Goal: Task Accomplishment & Management: Manage account settings

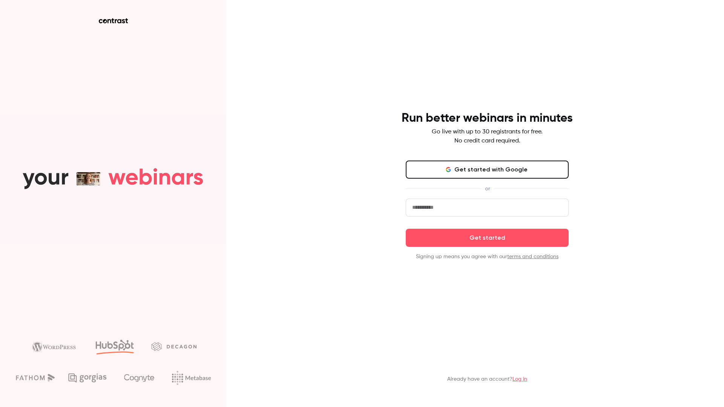
click at [483, 165] on button "Get started with Google" at bounding box center [487, 170] width 163 height 18
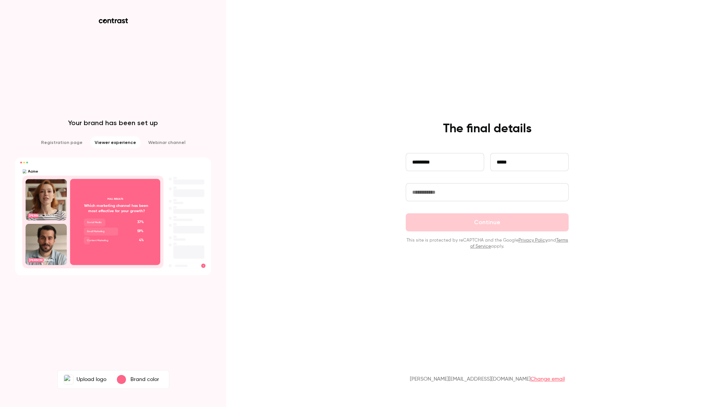
click at [451, 197] on input "text" at bounding box center [487, 192] width 163 height 18
type input "*********"
click at [470, 225] on button "Continue" at bounding box center [487, 222] width 163 height 18
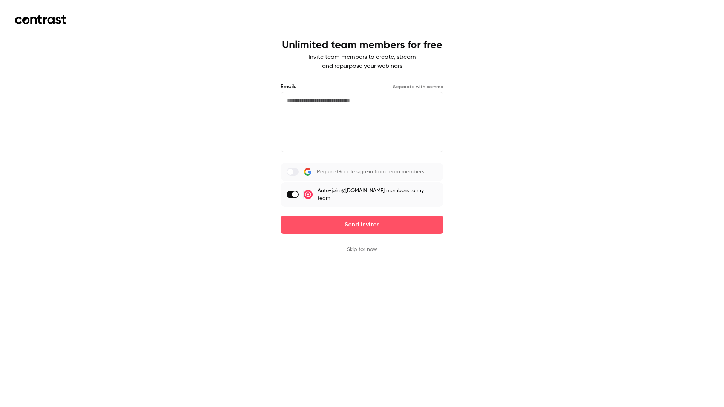
click at [310, 101] on textarea at bounding box center [361, 122] width 163 height 60
click at [293, 172] on span at bounding box center [290, 172] width 6 height 6
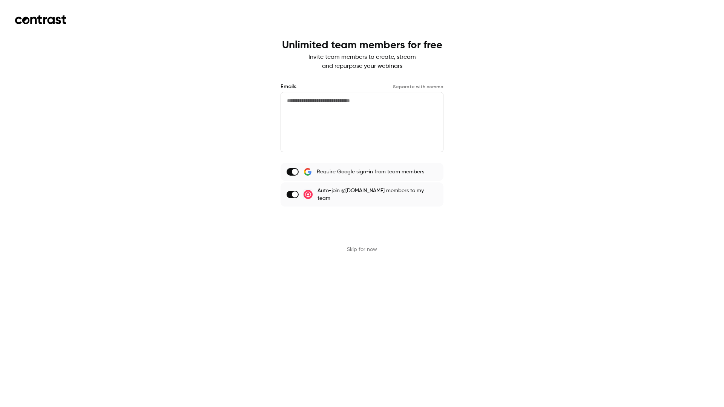
click at [343, 221] on button "Send invites" at bounding box center [361, 225] width 163 height 18
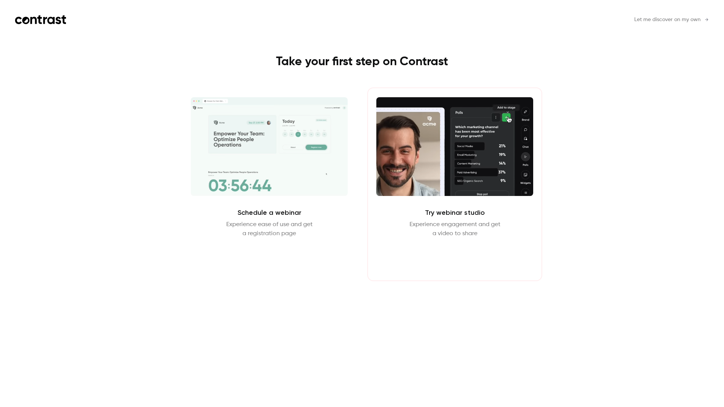
click at [466, 259] on button "Enter Studio" at bounding box center [455, 256] width 49 height 18
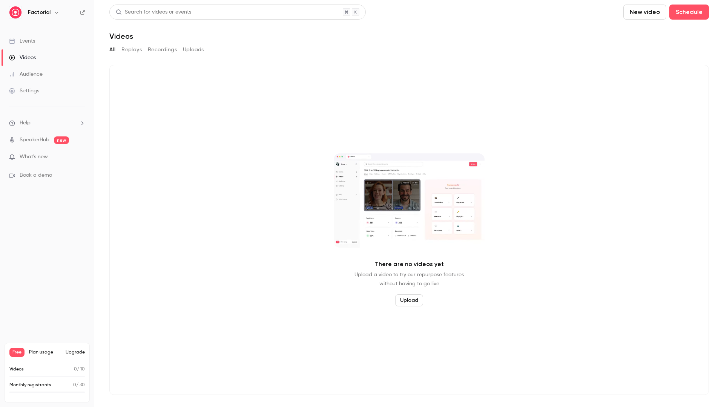
click at [29, 90] on div "Settings" at bounding box center [24, 91] width 30 height 8
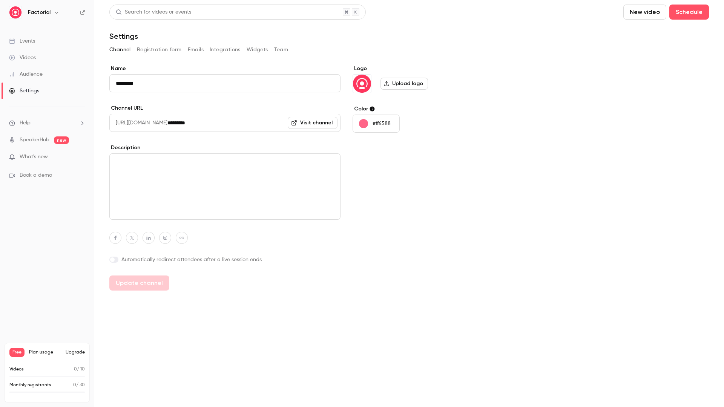
click at [190, 52] on button "Emails" at bounding box center [196, 50] width 16 height 12
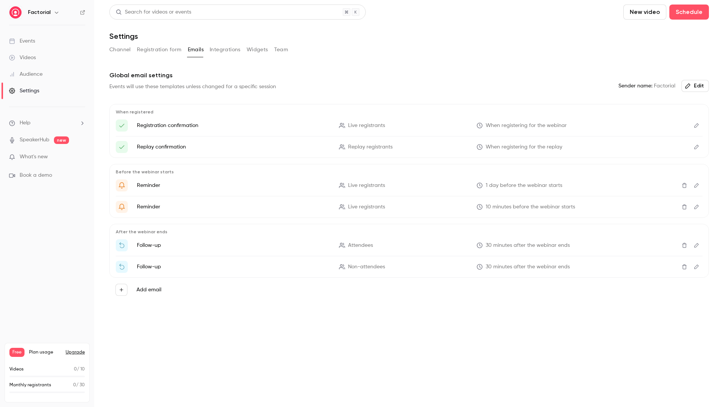
click at [76, 353] on button "Upgrade" at bounding box center [75, 352] width 19 height 6
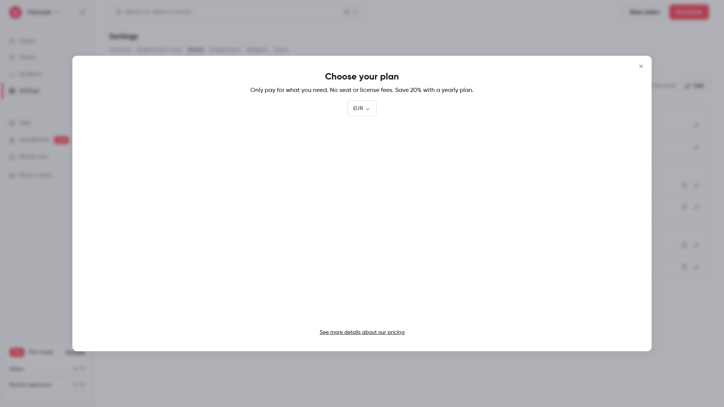
click at [364, 333] on link "See more details about our pricing" at bounding box center [362, 332] width 85 height 5
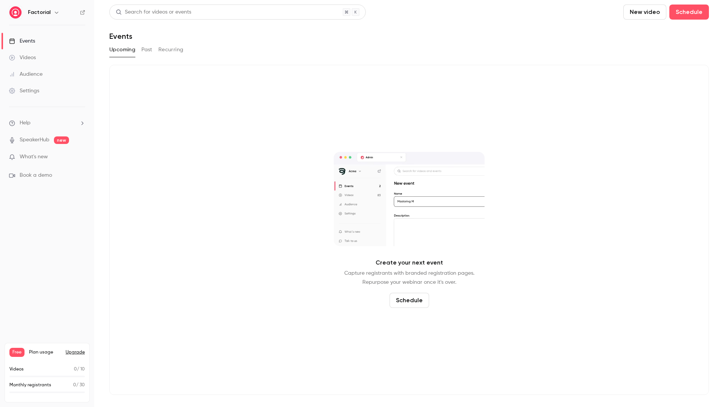
click at [36, 177] on span "Book a demo" at bounding box center [36, 176] width 32 height 8
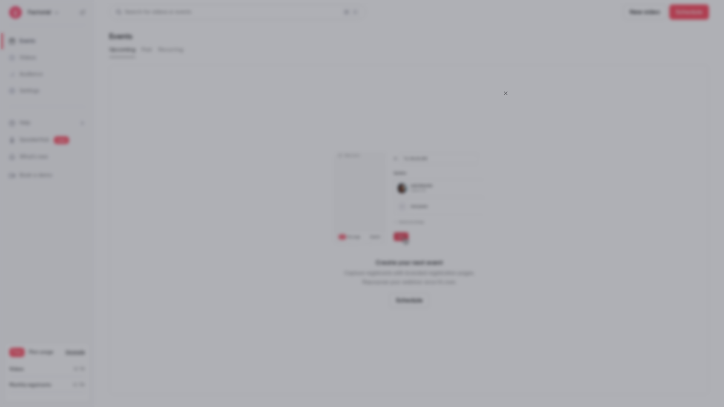
click at [506, 93] on icon "Close" at bounding box center [505, 93] width 9 height 6
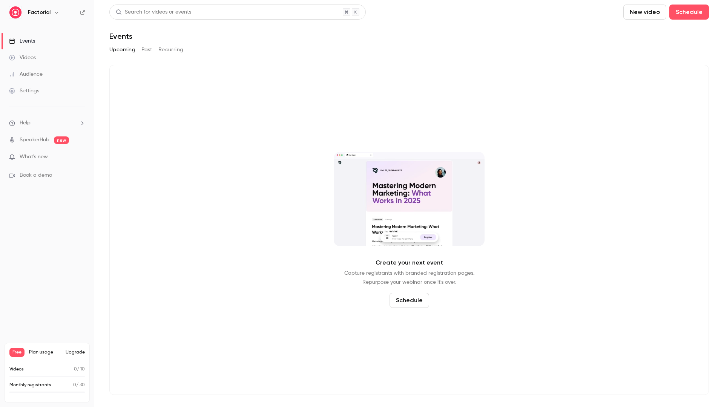
click at [43, 141] on link "SpeakerHub" at bounding box center [35, 140] width 30 height 8
